Goal: Information Seeking & Learning: Find specific fact

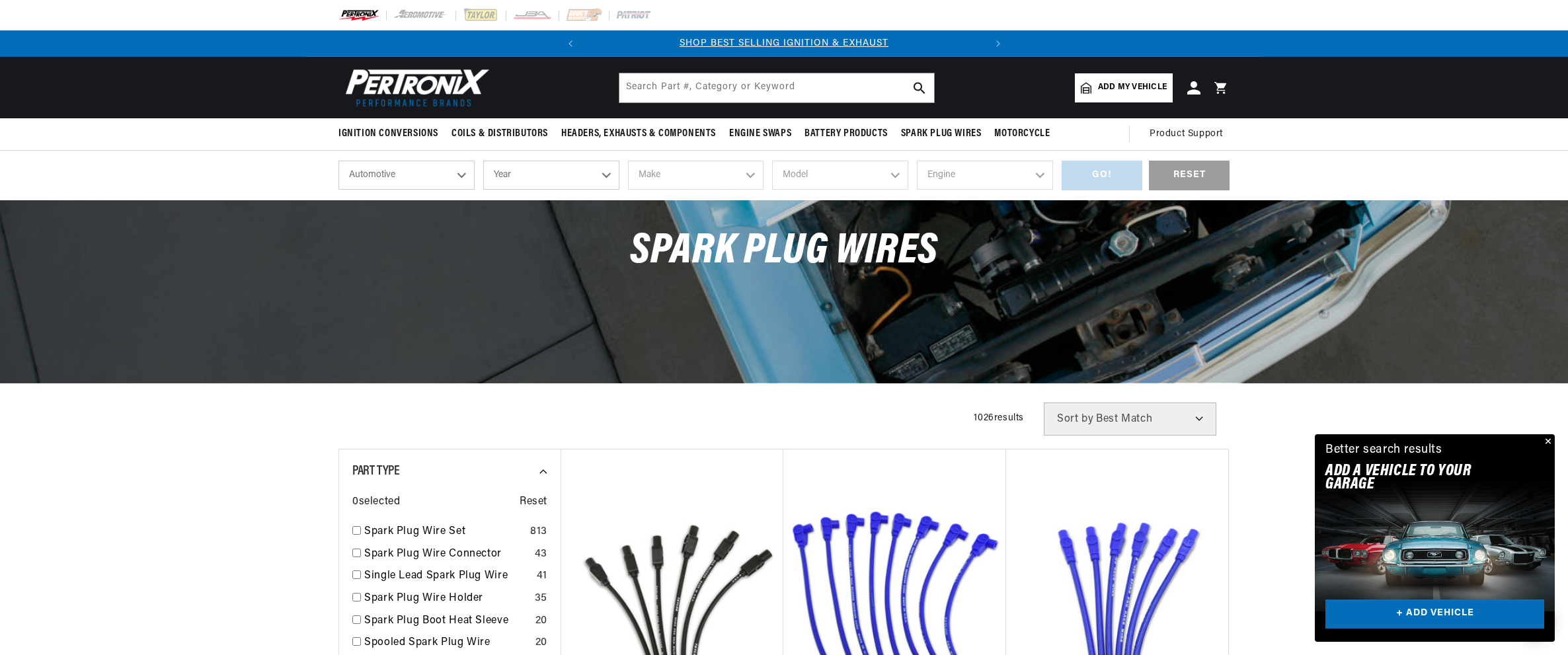
scroll to position [0, 401]
click at [602, 176] on select "Year 2026 2025 2024 2023 2022 2021 2020 2019 2018 2017 2016 2015 2014 2013 2012…" at bounding box center [551, 174] width 136 height 29
select select "1970"
click at [483, 161] on select "Year 2026 2025 2024 2023 2022 2021 2020 2019 2018 2017 2016 2015 2014 2013 2012…" at bounding box center [551, 174] width 136 height 29
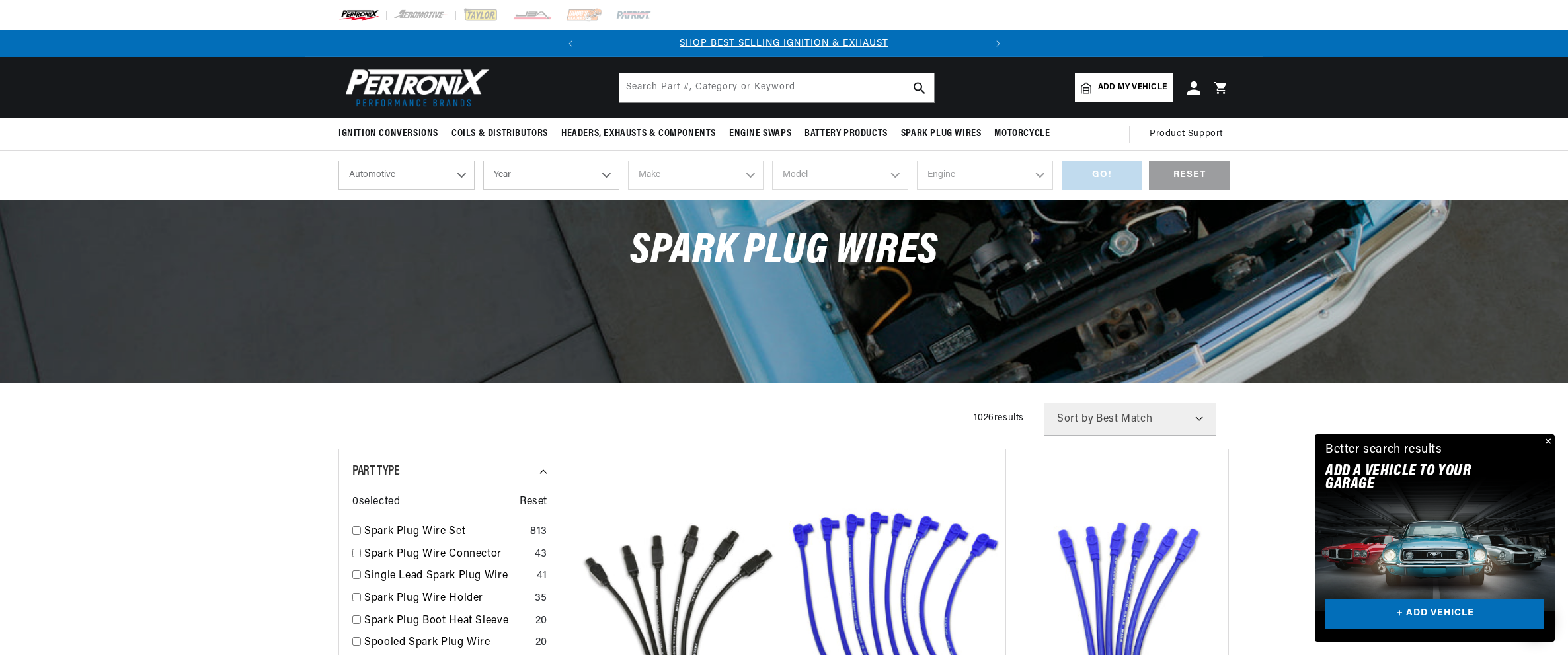
select select "1970"
click at [749, 175] on select "Make Alfa Romeo American Motors Aston Martin Audi Austin Austin Healey Avanti B…" at bounding box center [695, 174] width 136 height 29
select select "Dodge"
click at [627, 161] on select "Make Alfa Romeo American Motors Aston Martin Audi Austin Austin Healey Avanti B…" at bounding box center [695, 174] width 136 height 29
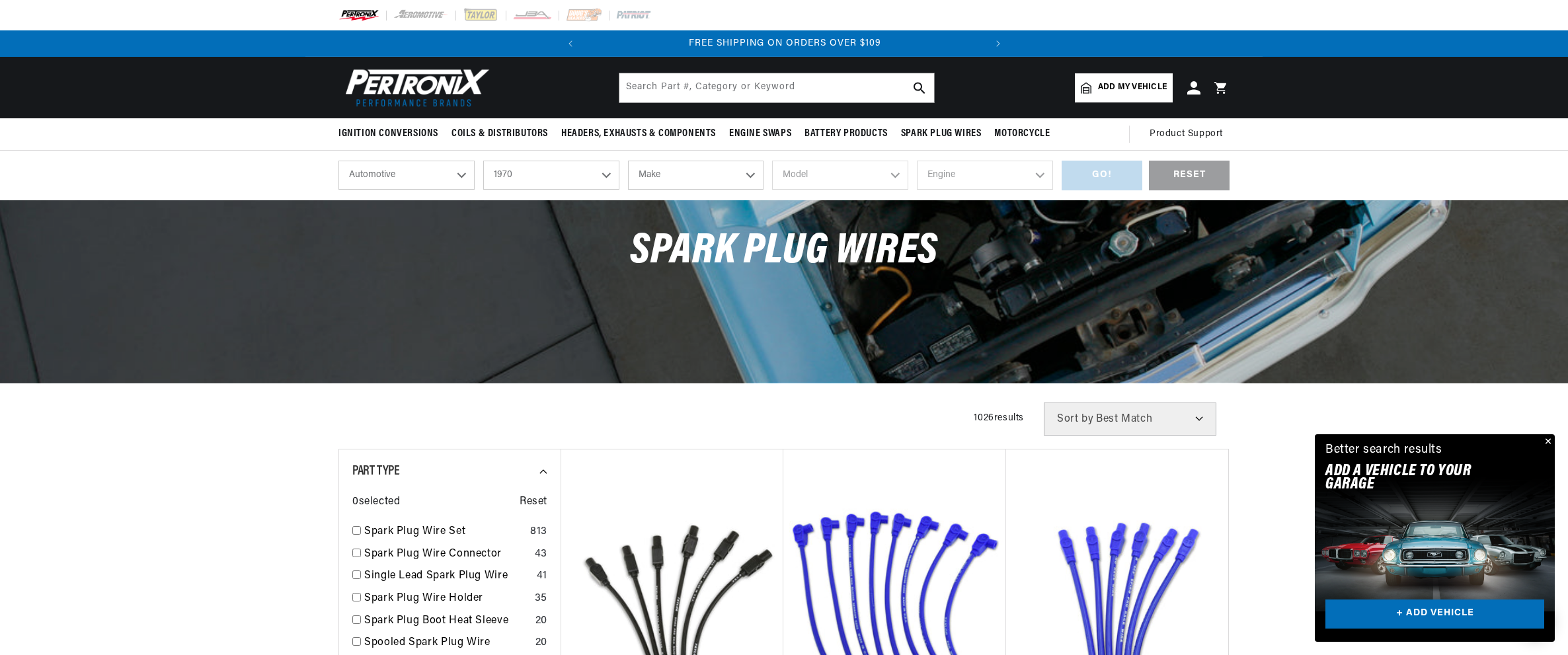
select select "Dodge"
click at [894, 177] on select "Model A100 A100 Truck A108 Van Challenger Charger Coronet D100 Pickup D200 Pick…" at bounding box center [840, 174] width 136 height 29
select select "Charger"
click at [772, 161] on select "Model A100 A100 Truck A108 Van Challenger Charger Coronet D100 Pickup D200 Pick…" at bounding box center [840, 174] width 136 height 29
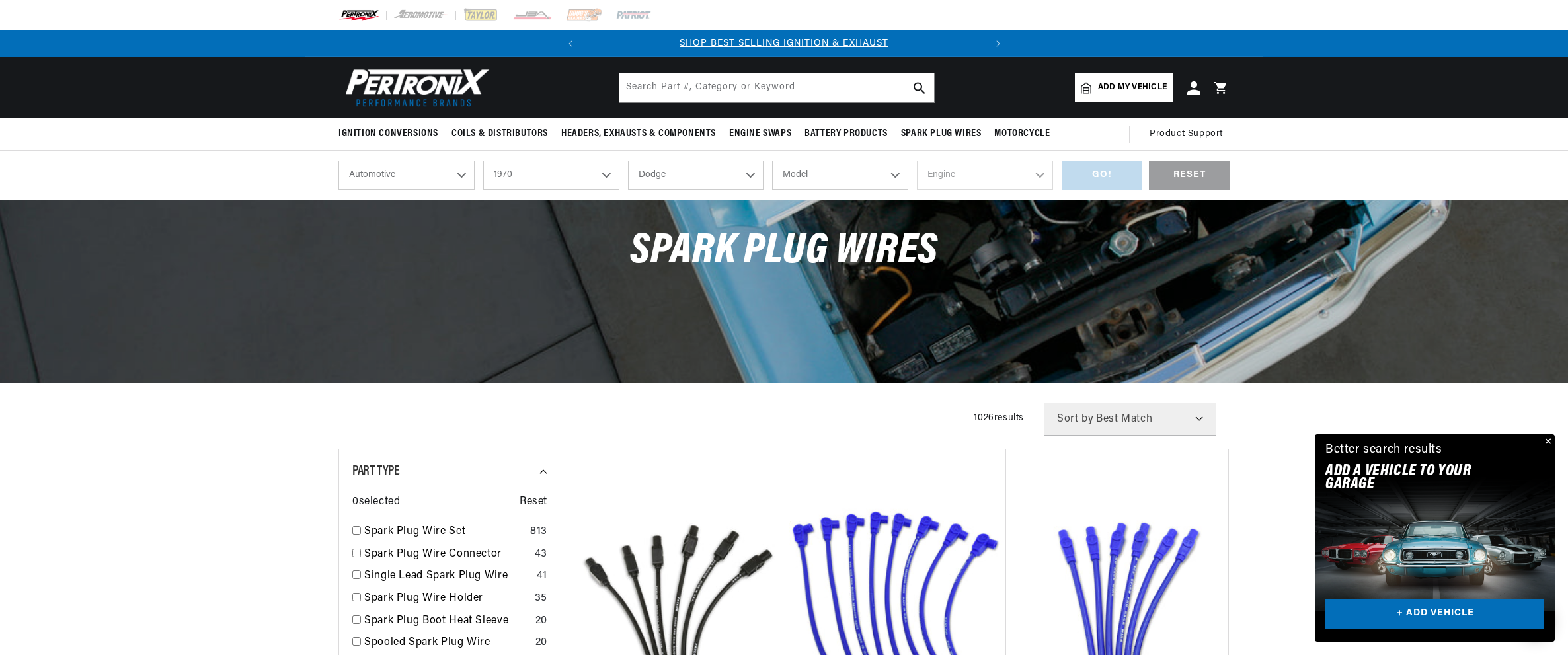
select select "Charger"
click at [1036, 176] on select "Engine 6.6L 225cid / 3.7L 318cid / 5.2L 340cid / 5.6L 360cid / 5.9L 361cid / 5.…" at bounding box center [984, 174] width 136 height 29
select select "440cid-7.2L"
click at [917, 161] on select "Engine 6.6L 225cid / 3.7L 318cid / 5.2L 340cid / 5.6L 360cid / 5.9L 361cid / 5.…" at bounding box center [984, 174] width 136 height 29
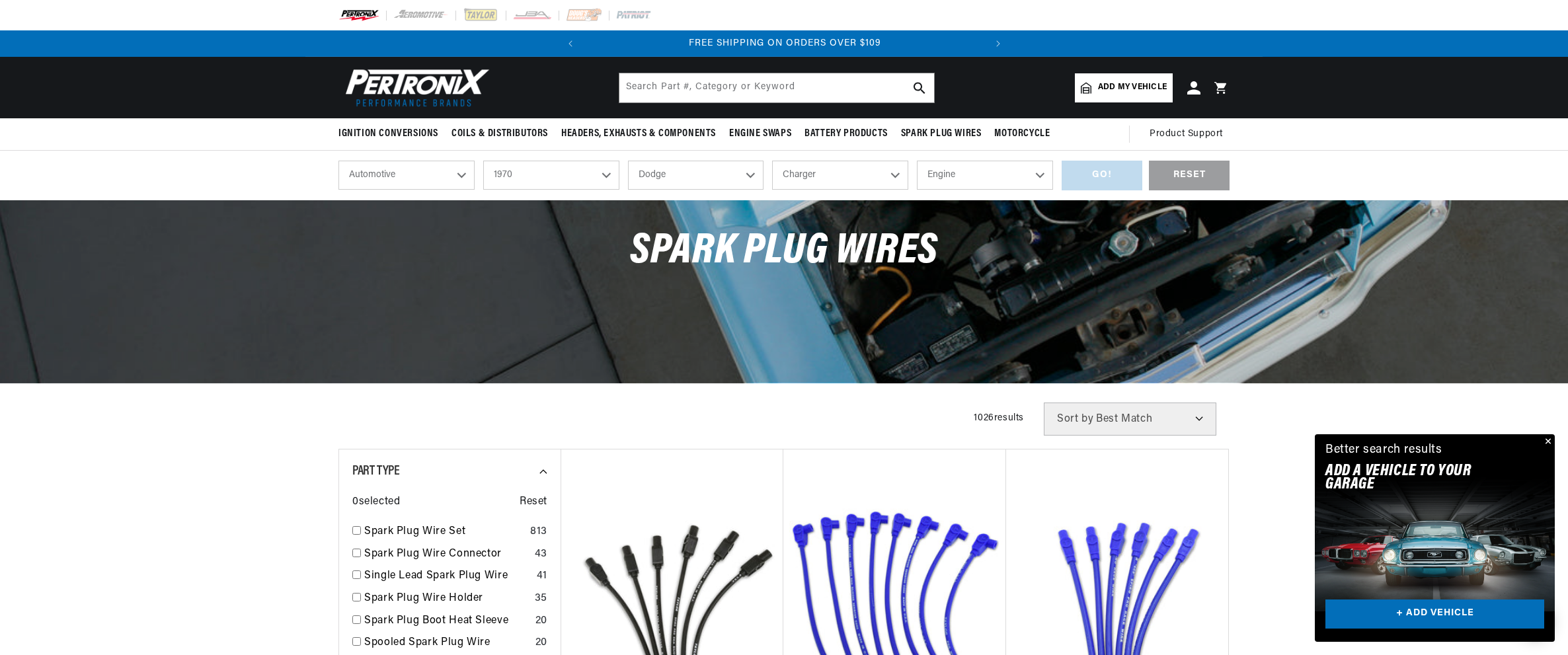
select select "440cid-7.2L"
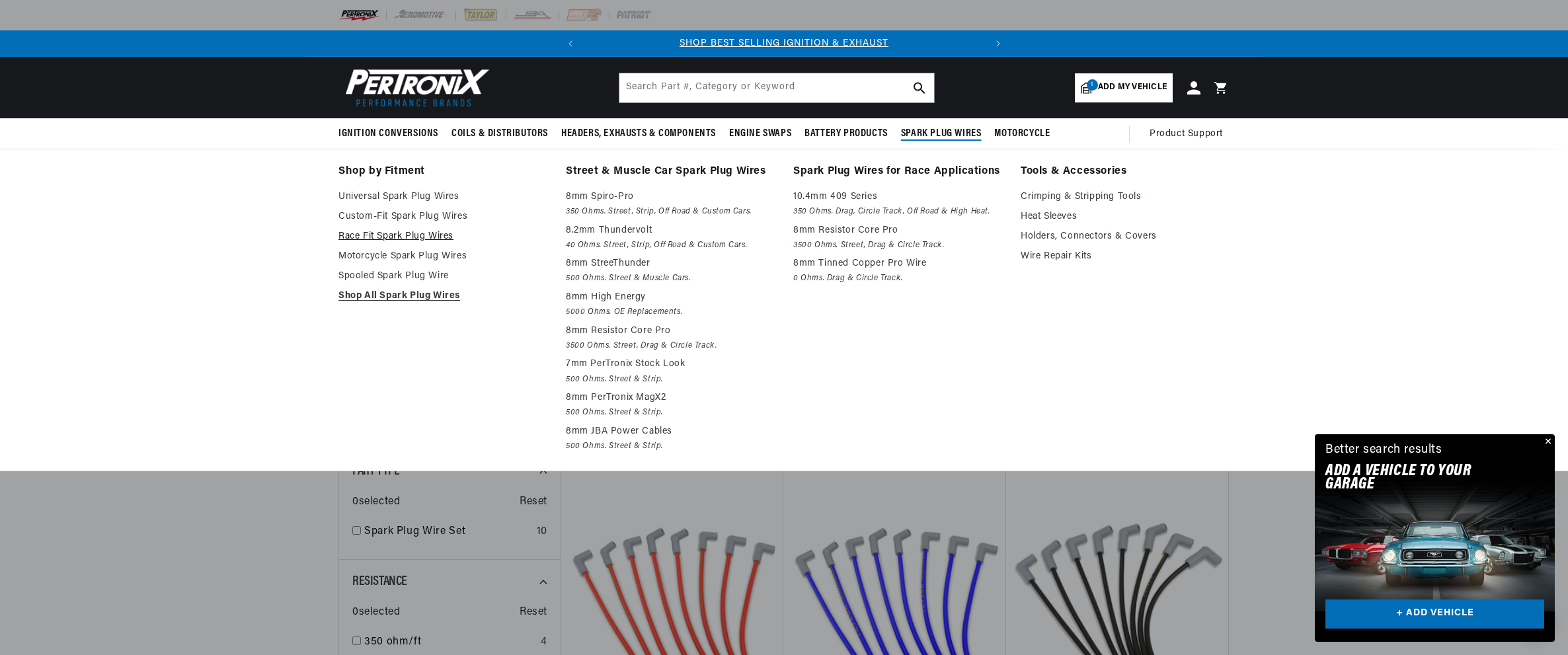
scroll to position [0, 401]
click at [393, 233] on link "Race Fit Spark Plug Wires" at bounding box center [442, 236] width 208 height 16
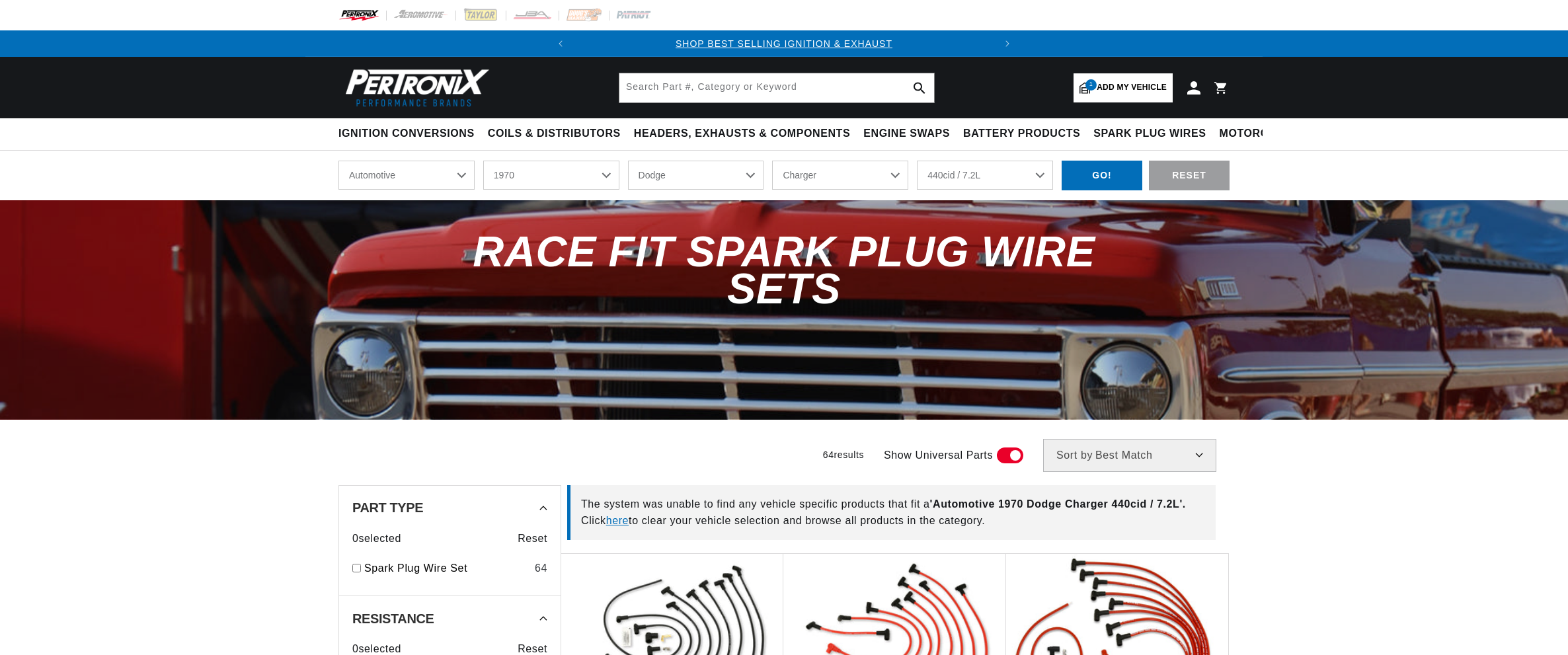
select select "1970"
select select "Dodge"
select select "Charger"
select select "440cid-7.2L"
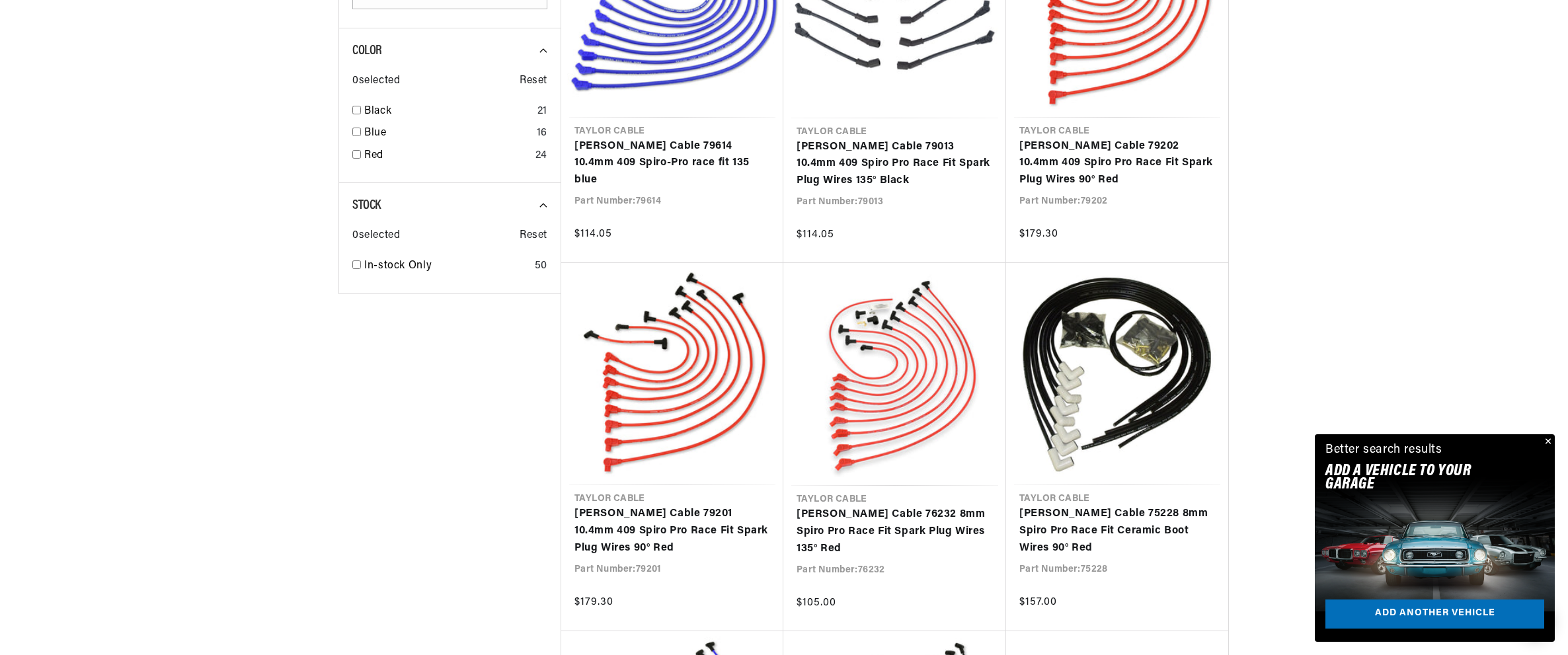
scroll to position [990, 0]
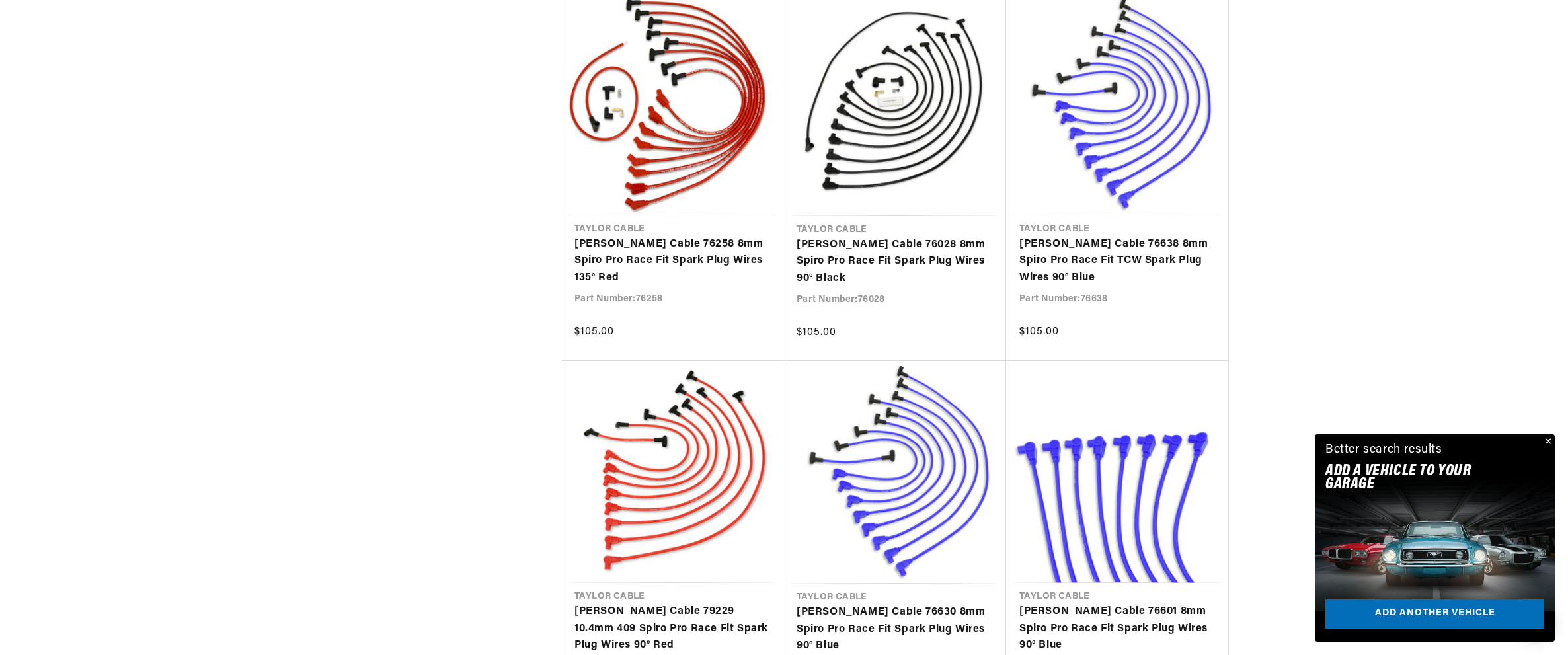
scroll to position [0, 401]
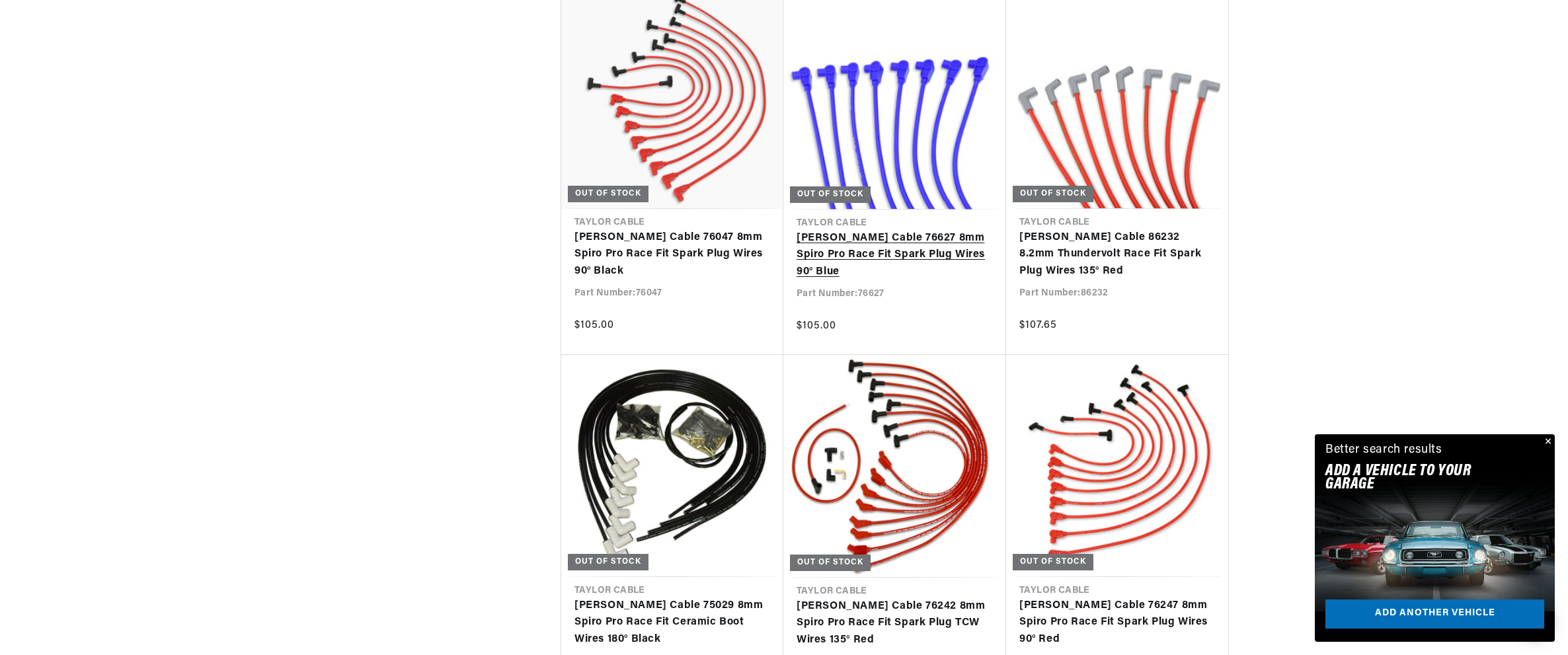
scroll to position [7258, 0]
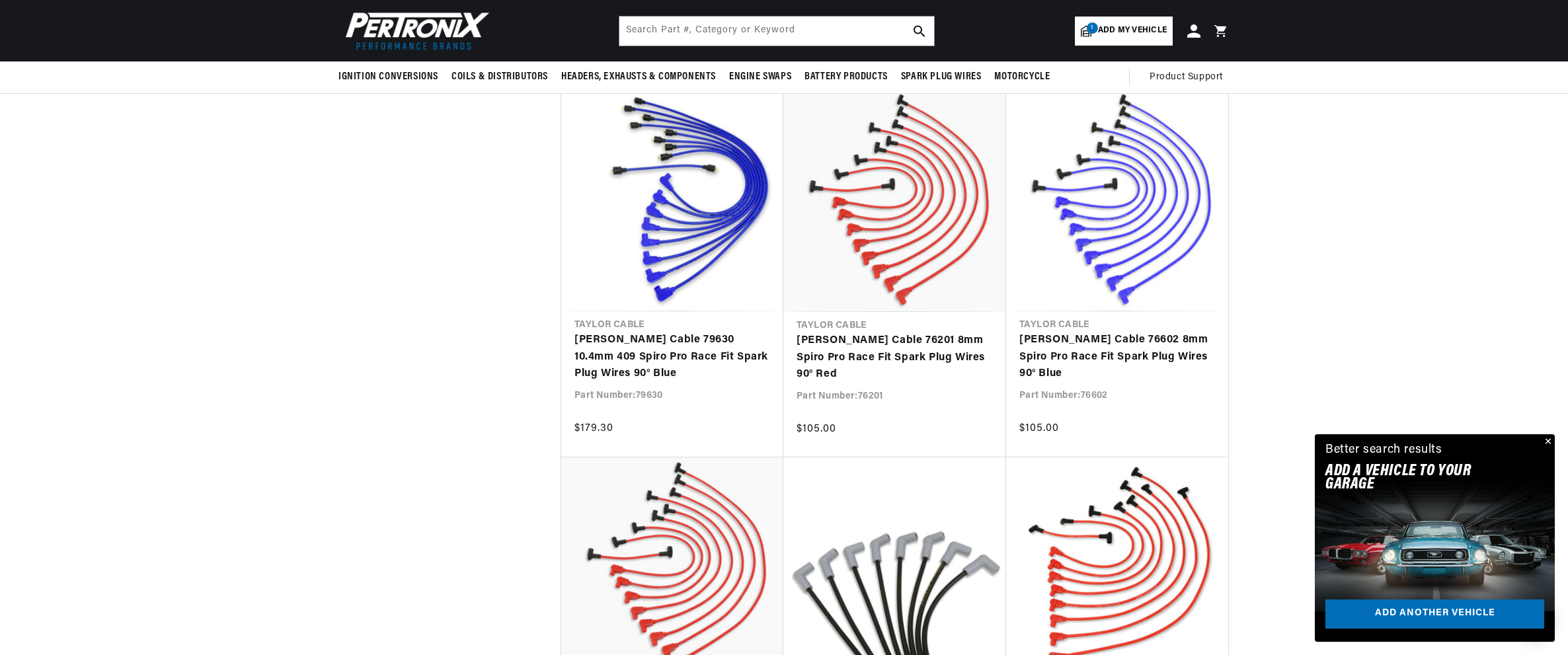
scroll to position [4836, 0]
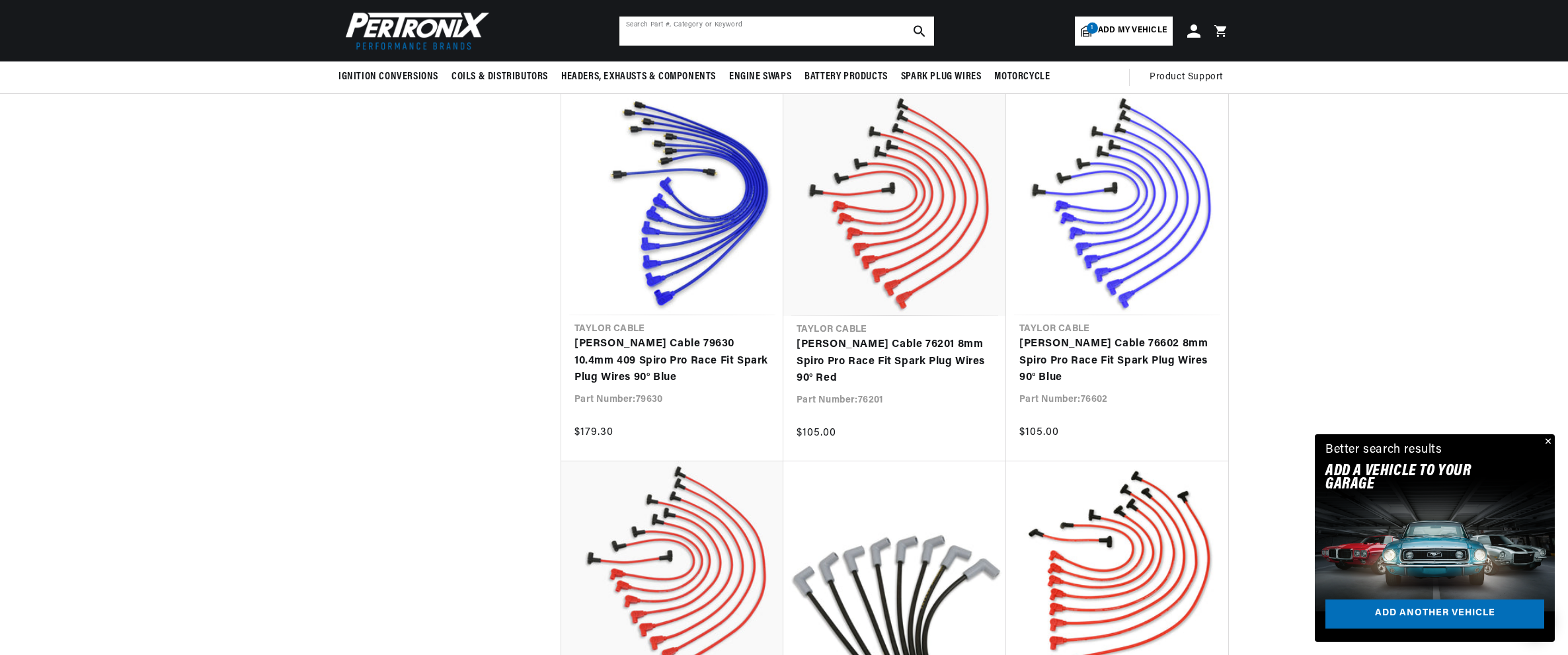
click at [693, 32] on input "text" at bounding box center [776, 31] width 314 height 29
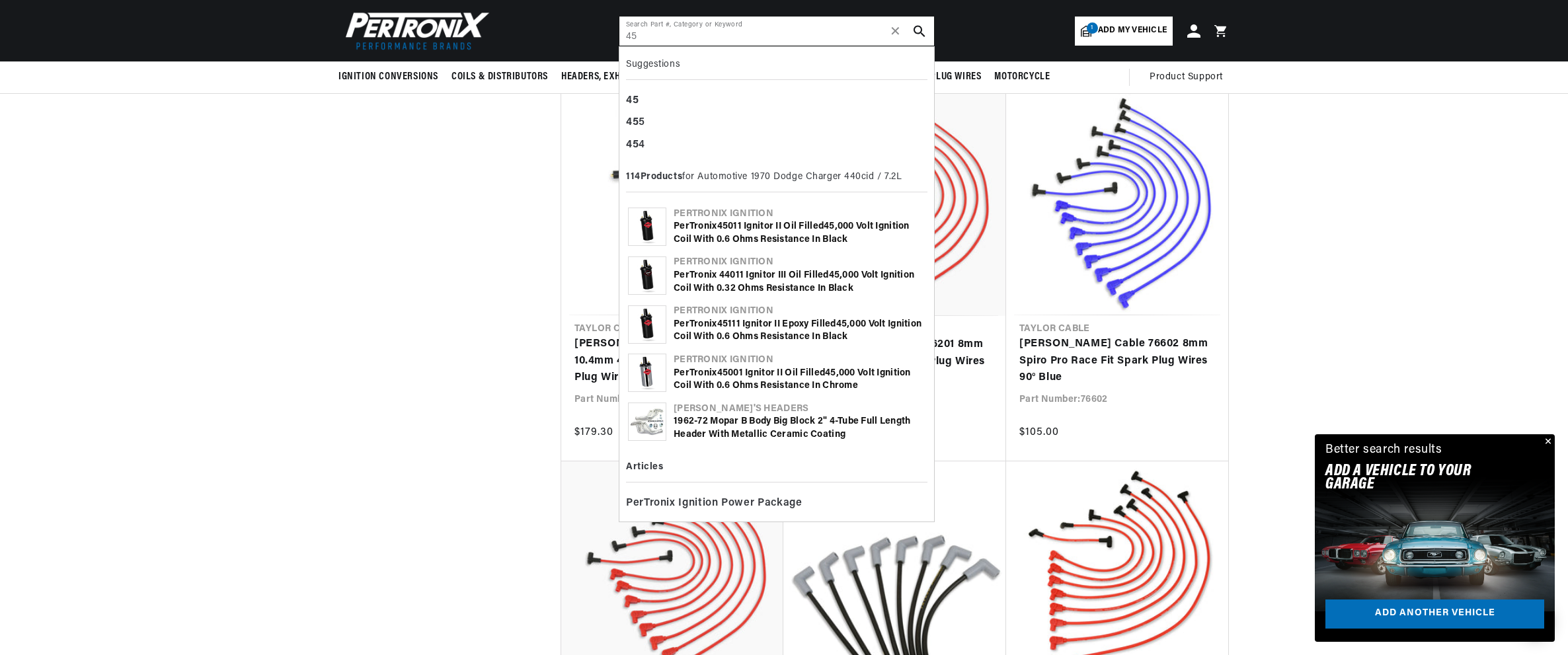
scroll to position [0, 0]
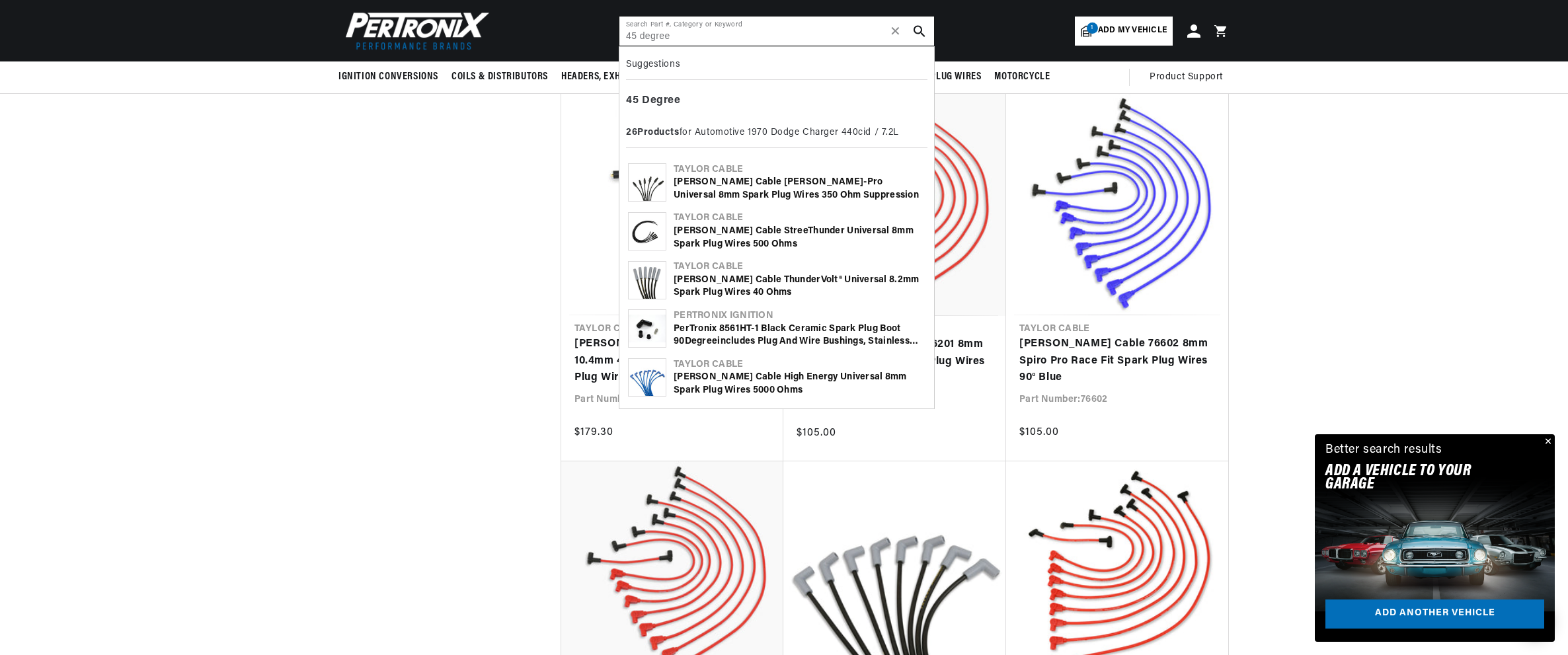
type input "45 degree"
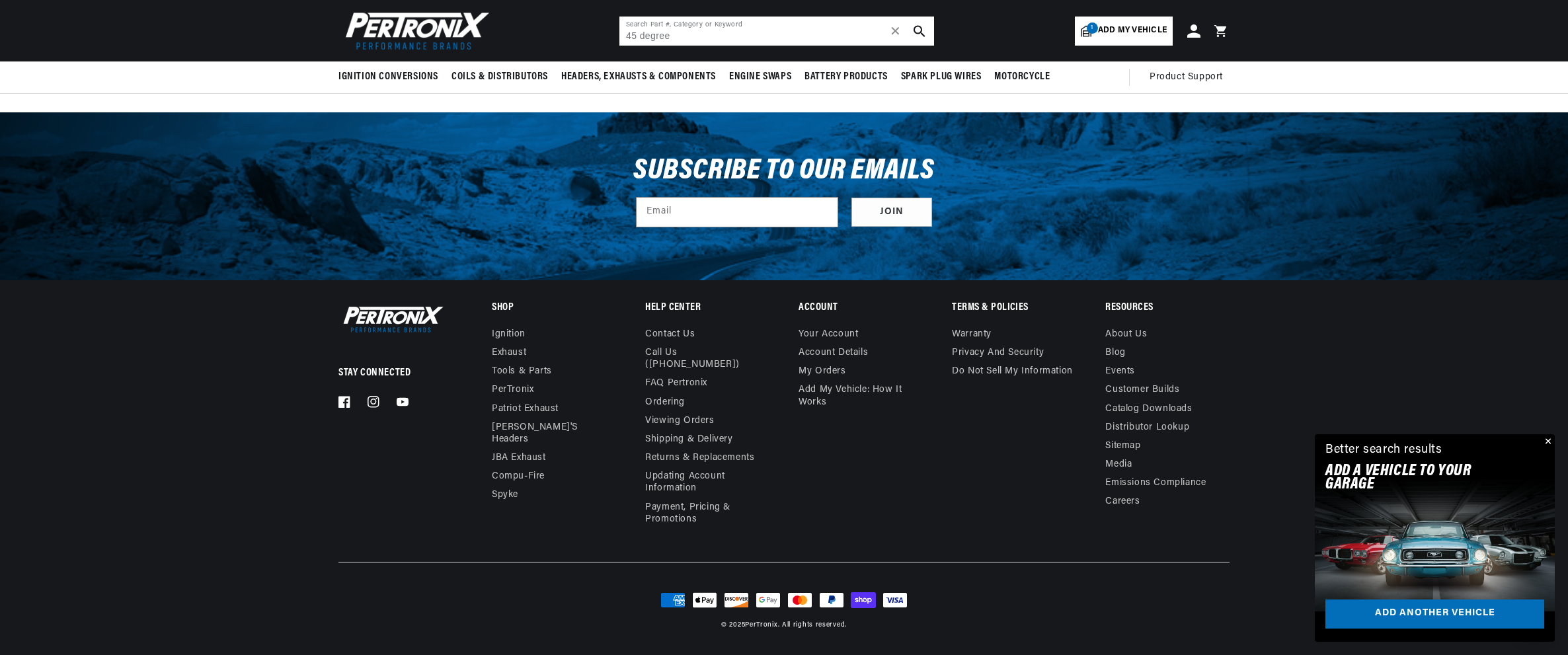
scroll to position [2283, 0]
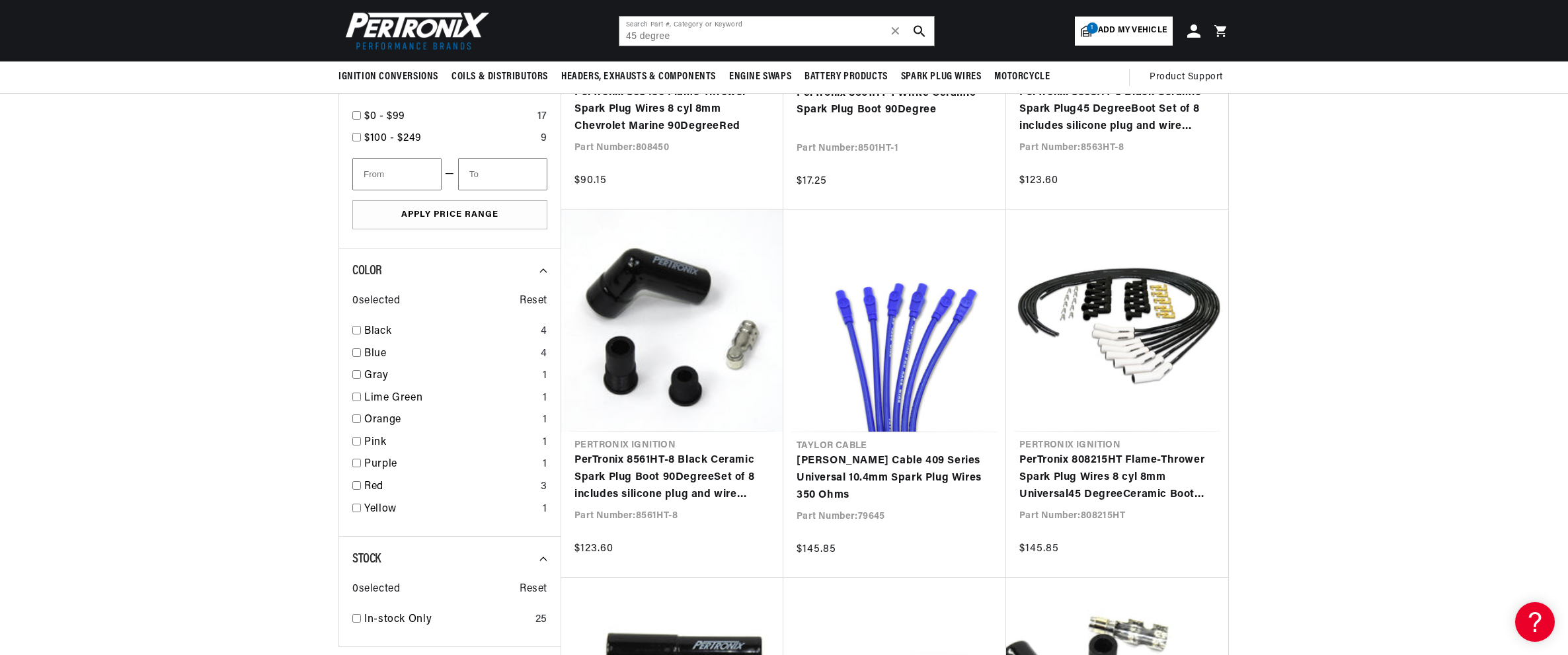
scroll to position [1210, 0]
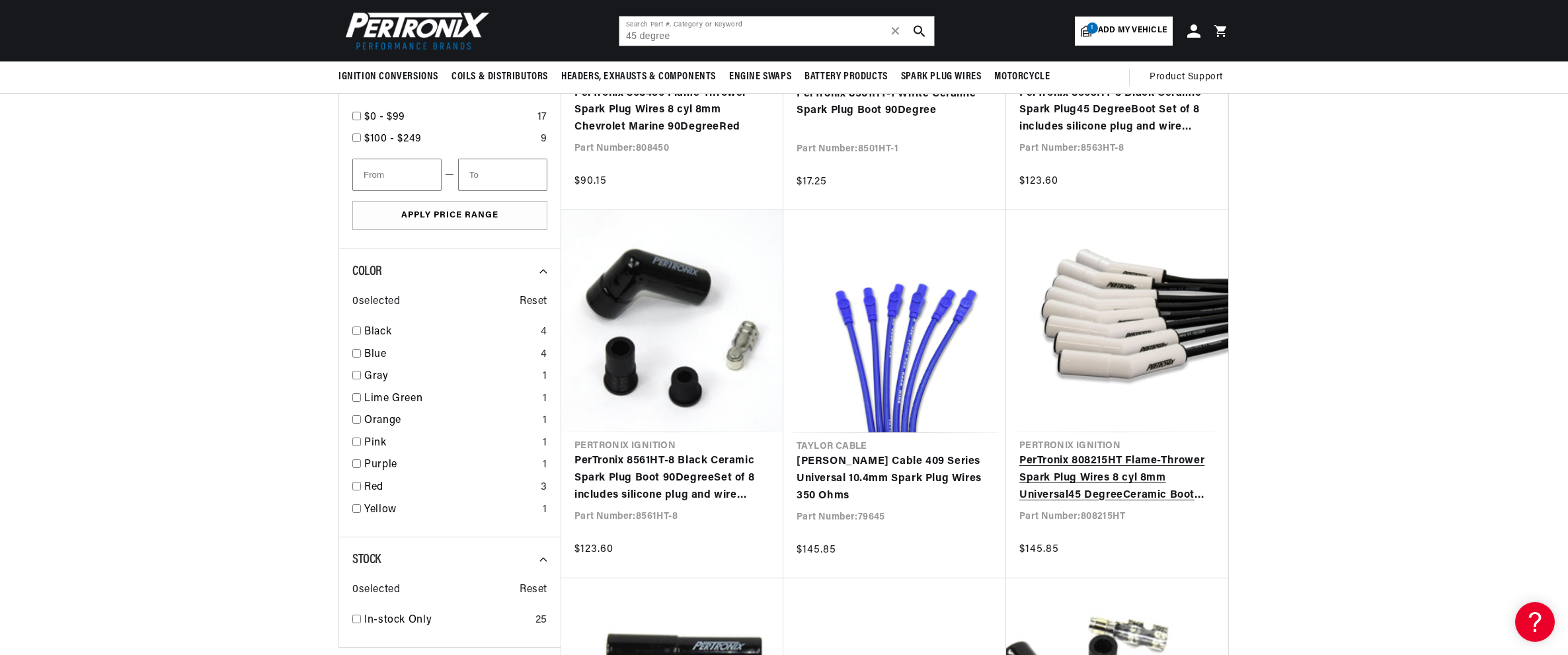
click at [1073, 481] on link "PerTronix 808215HT Flame-Thrower Spark Plug Wires 8 cyl 8mm Universal 45 Degree…" at bounding box center [1117, 478] width 196 height 51
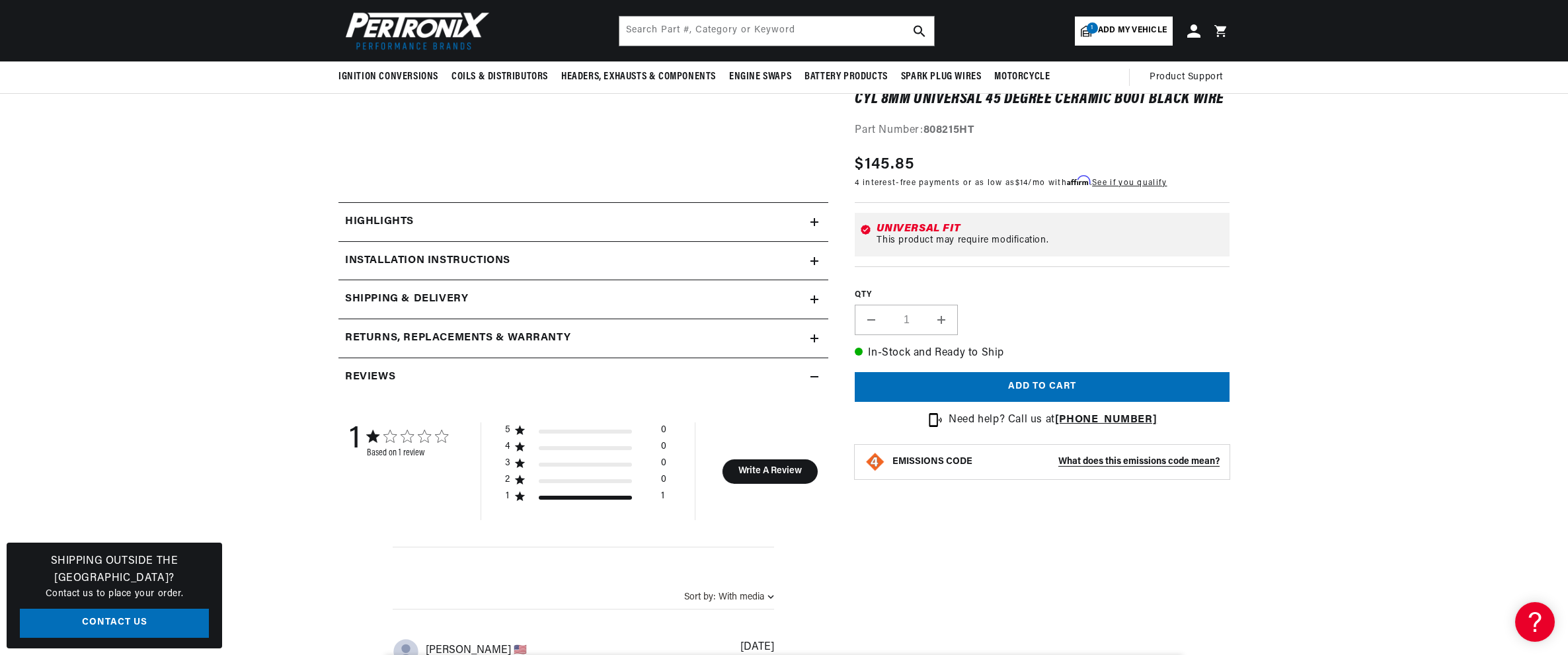
scroll to position [446, 0]
click at [812, 218] on icon at bounding box center [814, 222] width 8 height 8
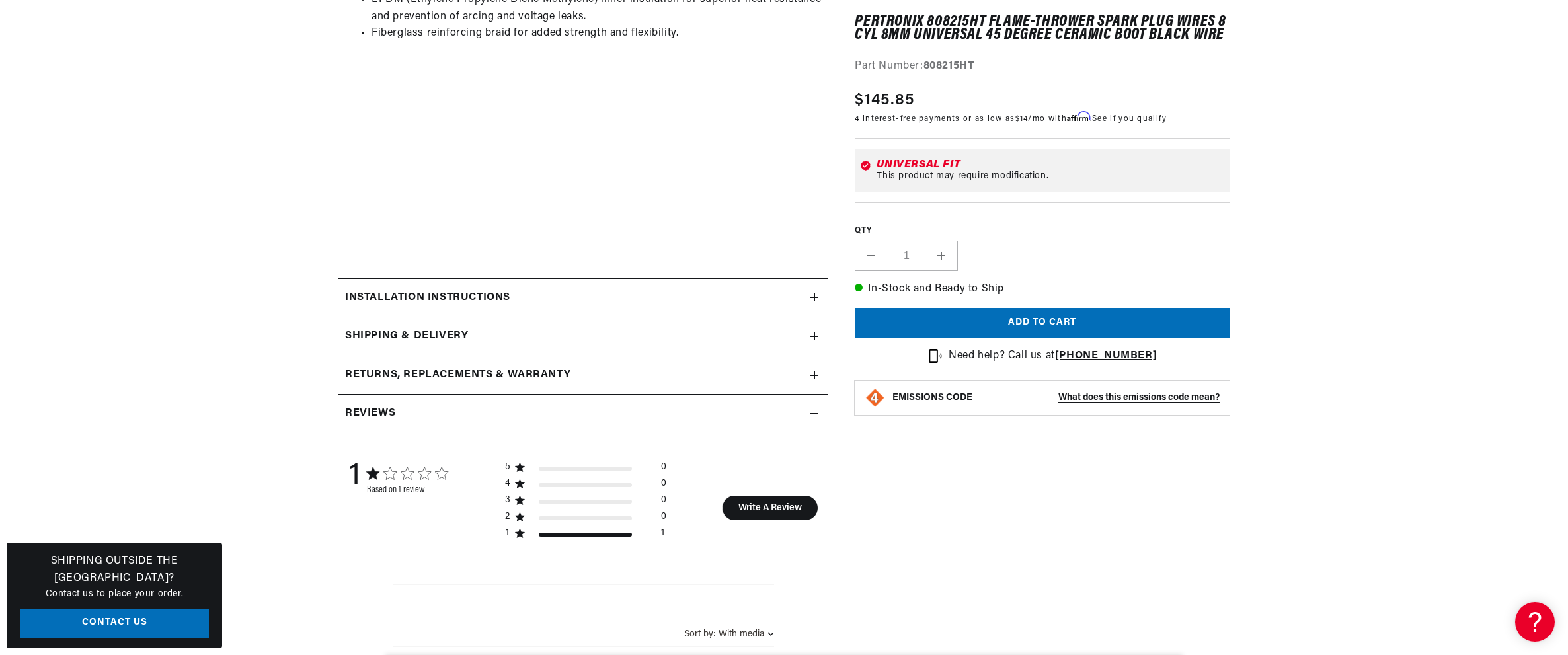
scroll to position [0, 0]
click at [812, 298] on icon at bounding box center [814, 297] width 8 height 8
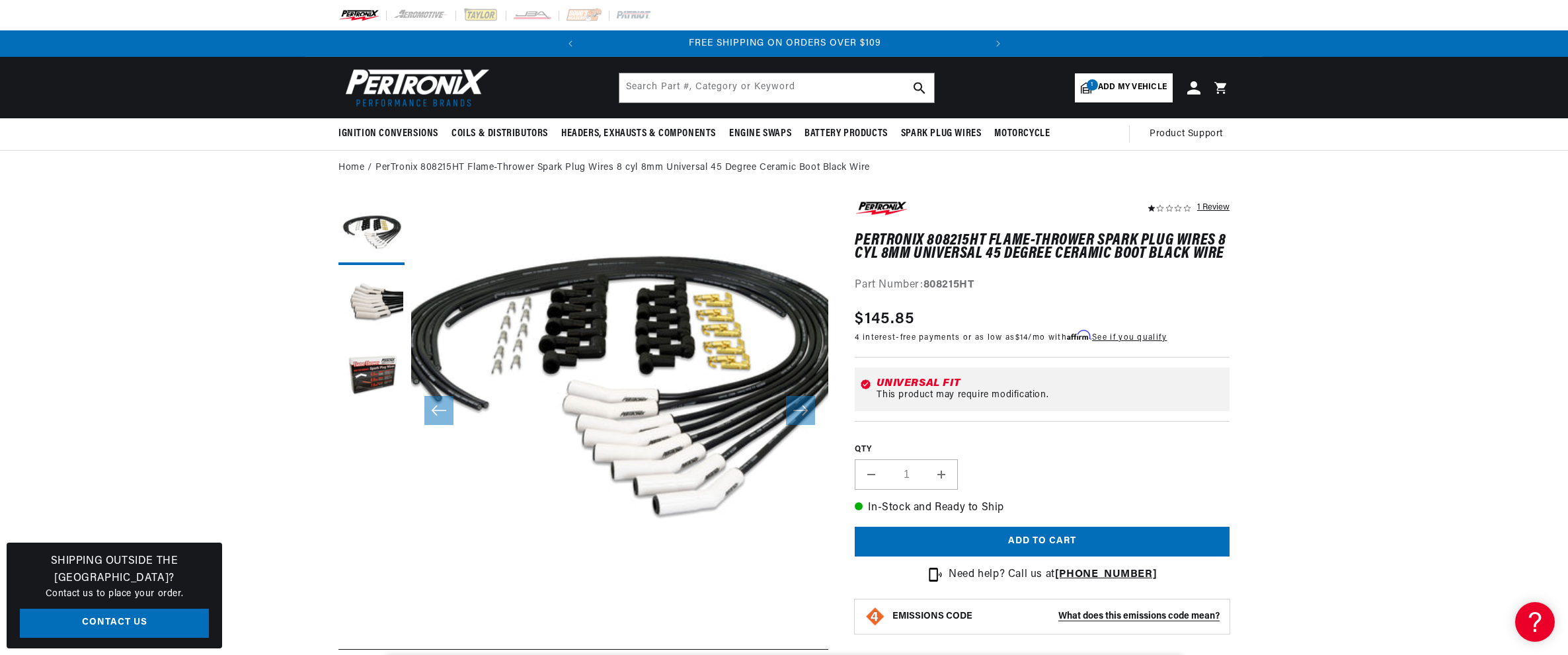
scroll to position [32, 0]
click at [371, 383] on button "Load image 3 in gallery view" at bounding box center [371, 377] width 66 height 66
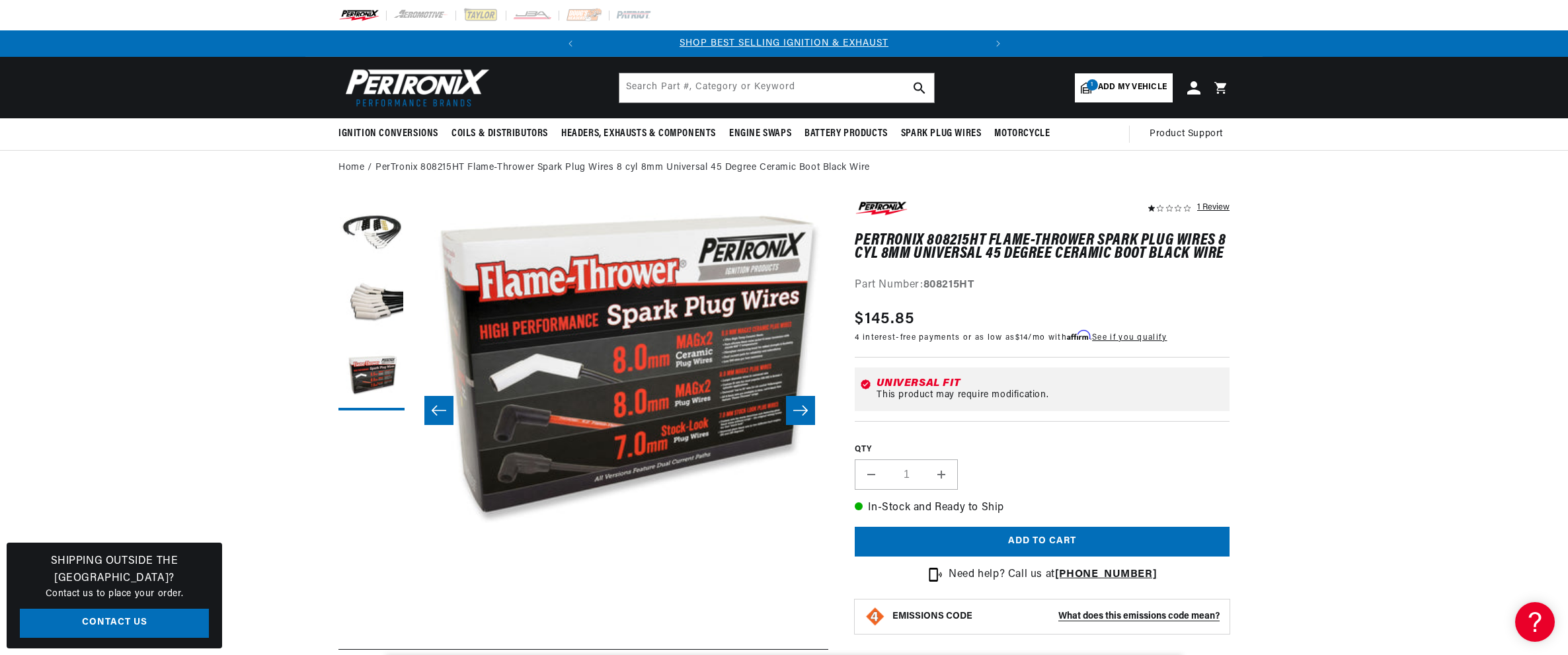
scroll to position [0, 401]
drag, startPoint x: 926, startPoint y: 285, endPoint x: 980, endPoint y: 285, distance: 54.0
click at [980, 285] on div "Part Number: 808215HT" at bounding box center [1042, 285] width 375 height 17
copy strong "808215HT"
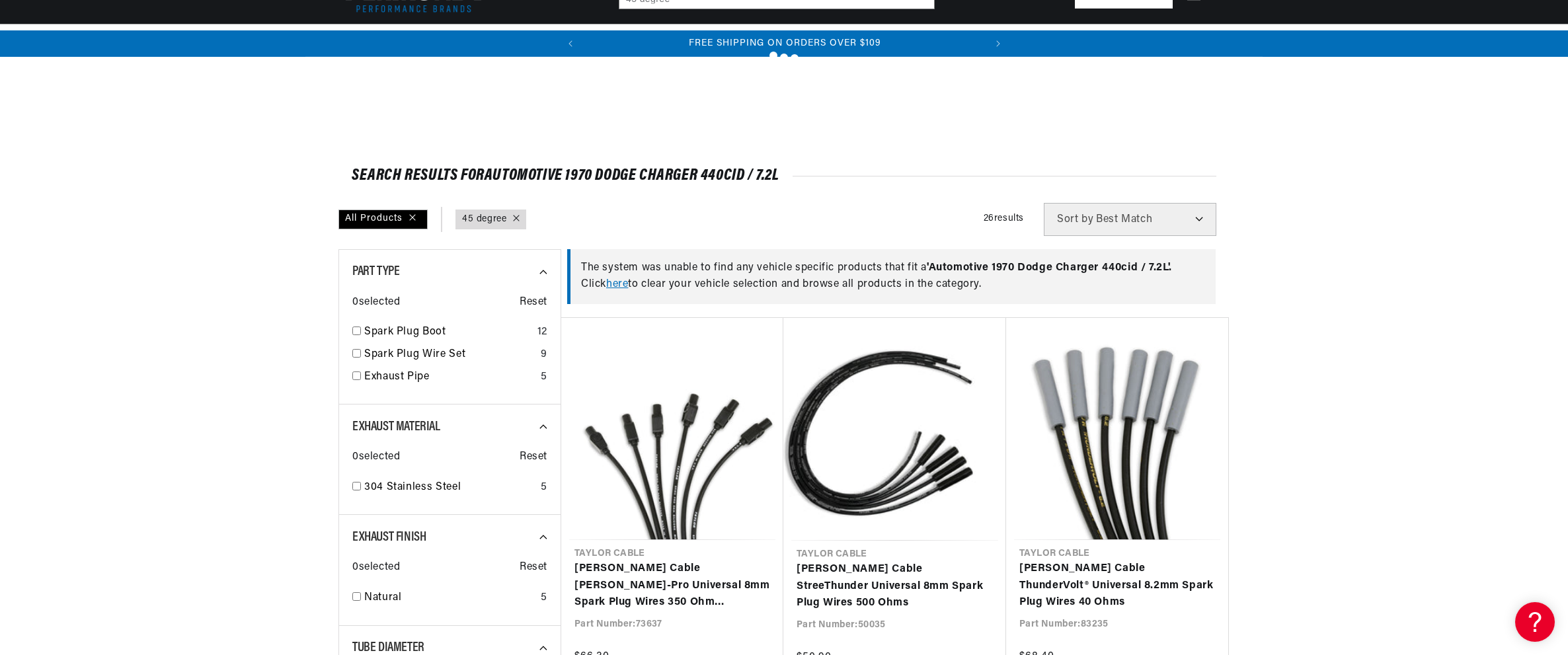
scroll to position [2654, 0]
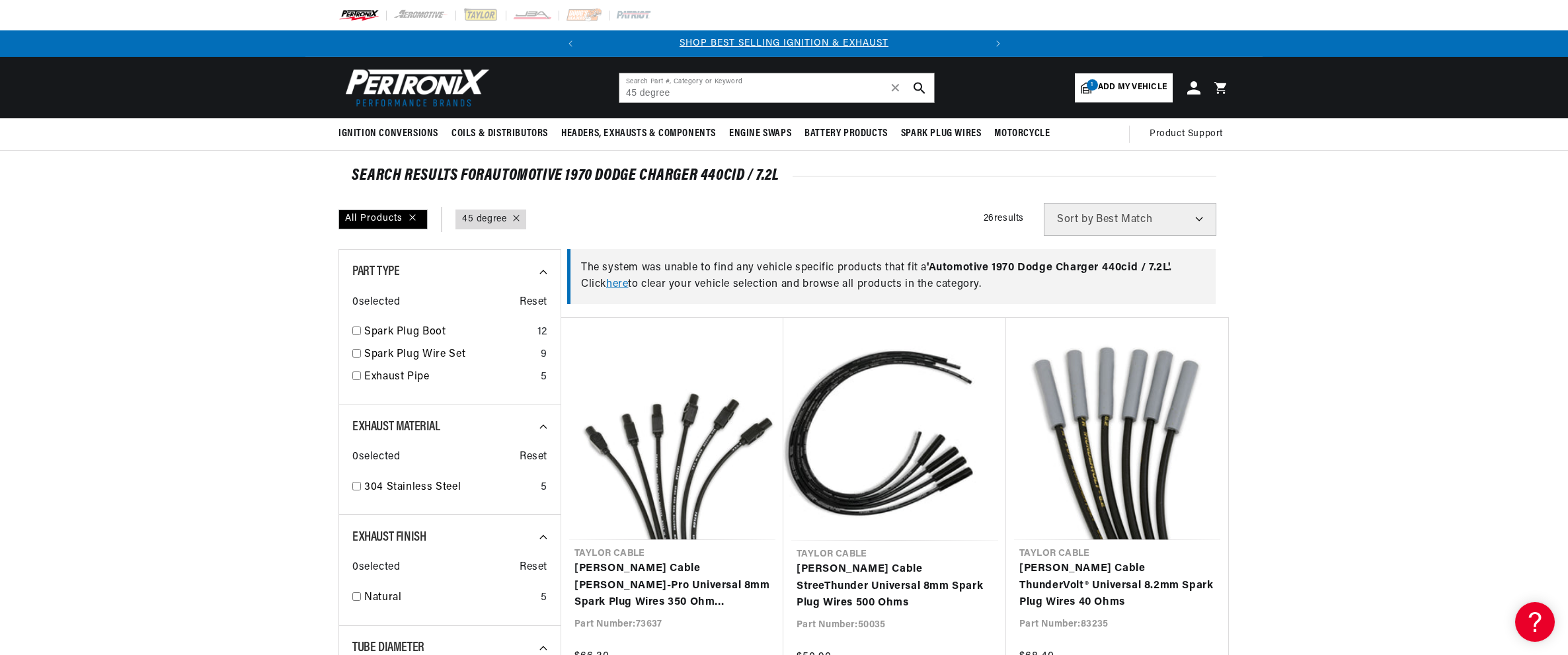
scroll to position [0, 401]
click at [773, 91] on input "45 degree" at bounding box center [776, 88] width 314 height 29
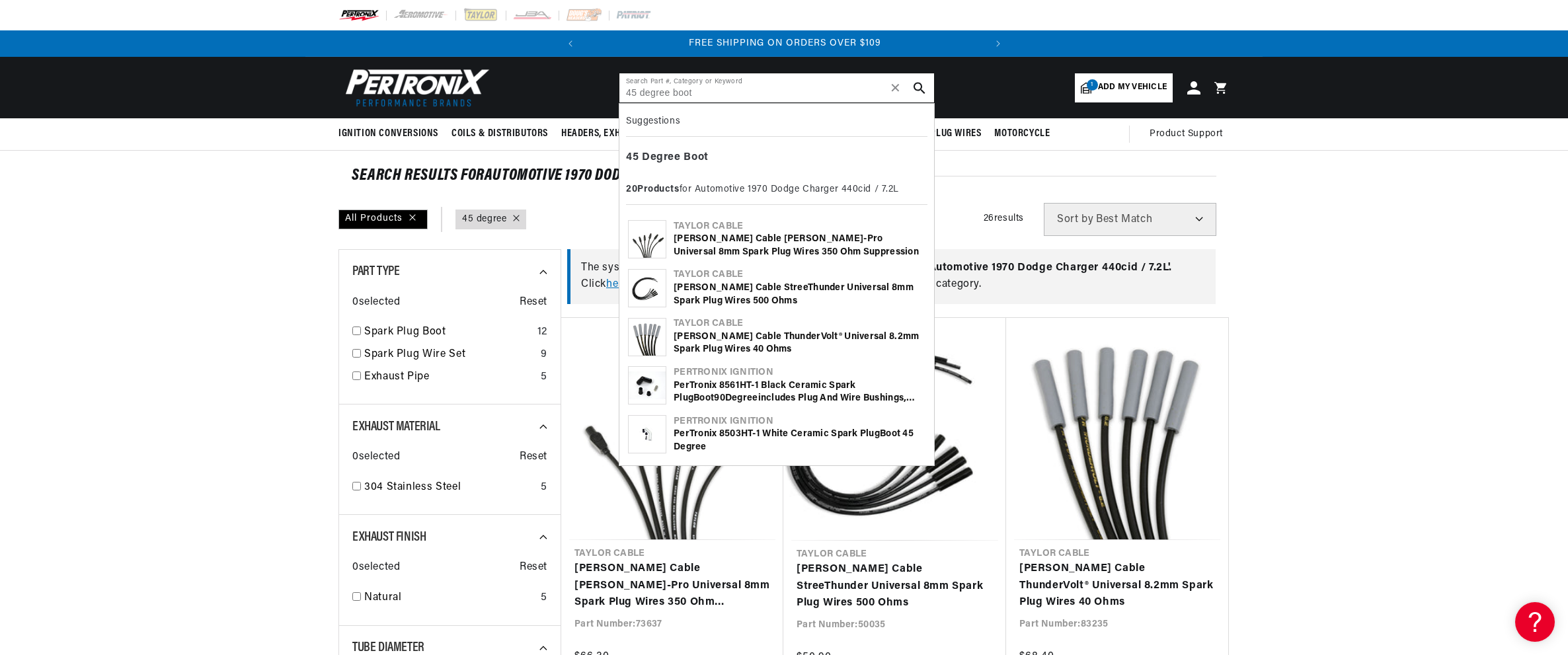
scroll to position [0, 0]
type input "45 degree boot"
click at [915, 89] on use "search button" at bounding box center [919, 87] width 11 height 11
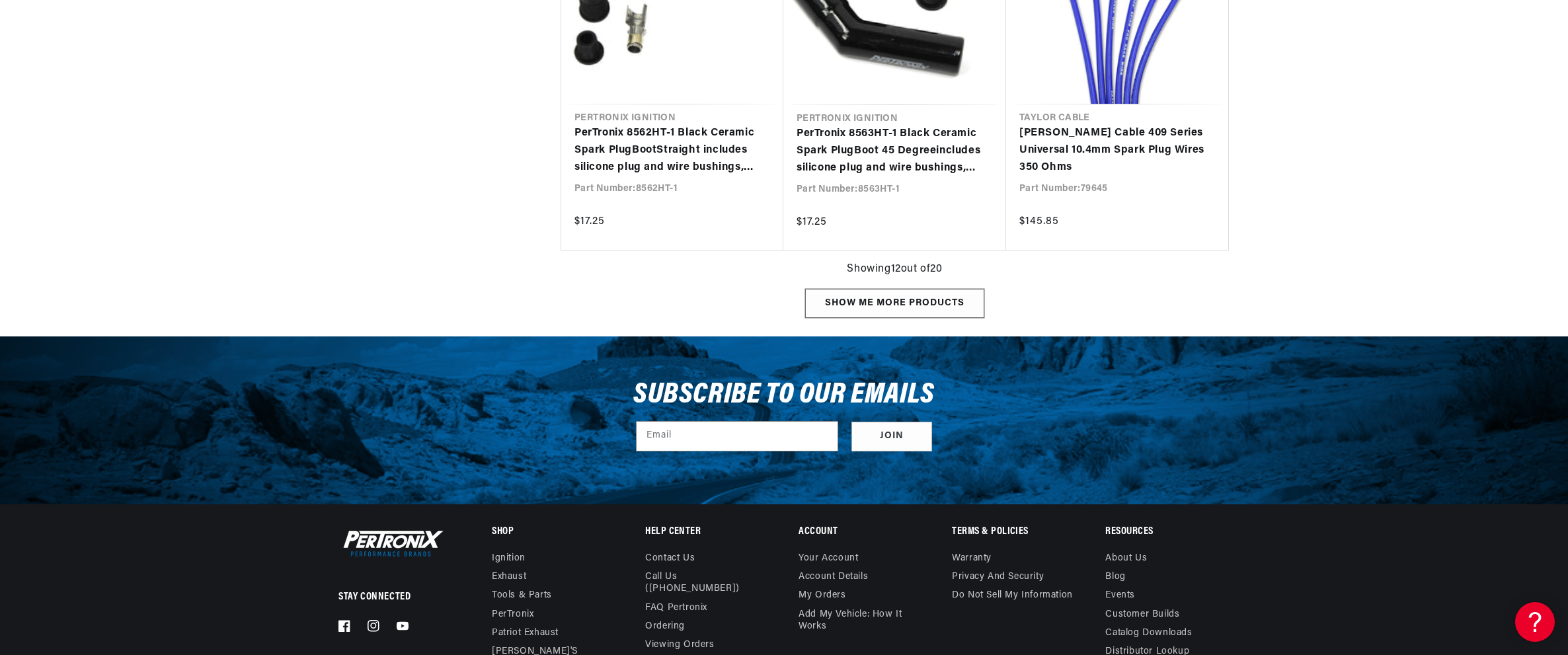
scroll to position [0, 401]
click at [894, 304] on div "Show me more products" at bounding box center [895, 304] width 180 height 30
